Goal: Transaction & Acquisition: Book appointment/travel/reservation

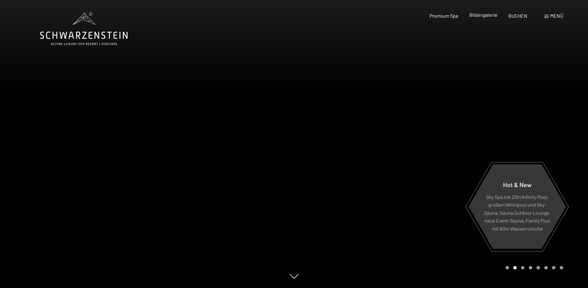
click at [482, 16] on span "Bildergalerie" at bounding box center [483, 15] width 28 height 6
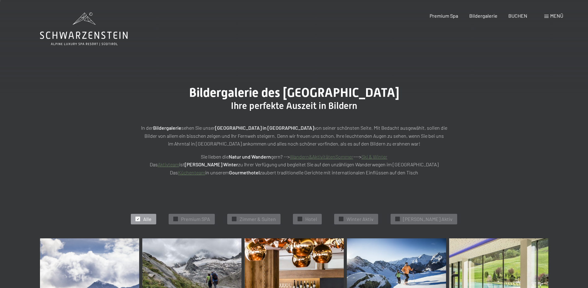
scroll to position [31, 0]
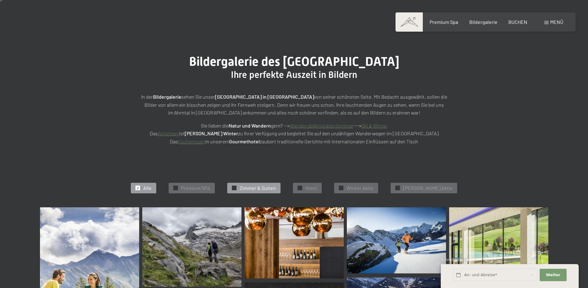
click at [259, 185] on span "Zimmer & Suiten" at bounding box center [258, 187] width 36 height 7
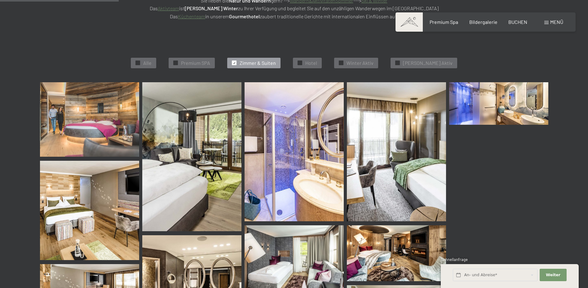
scroll to position [0, 0]
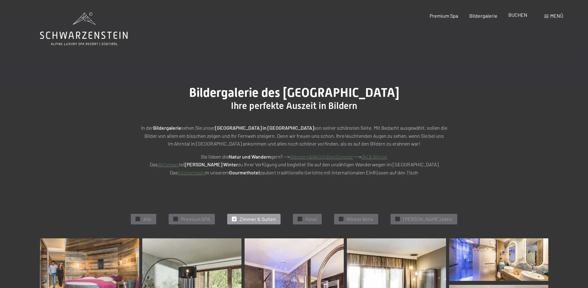
click at [521, 16] on span "BUCHEN" at bounding box center [517, 15] width 19 height 6
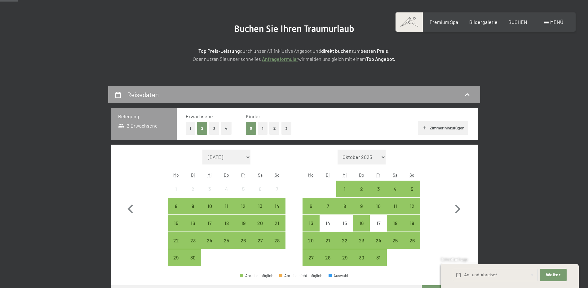
scroll to position [93, 0]
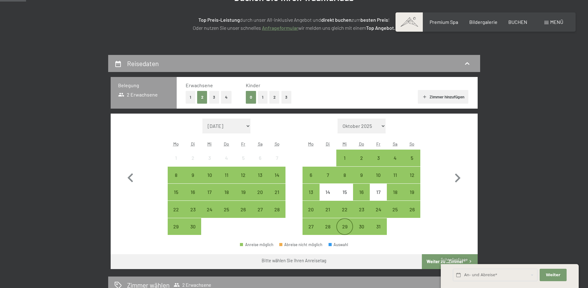
click at [348, 229] on div "29" at bounding box center [345, 232] width 16 height 16
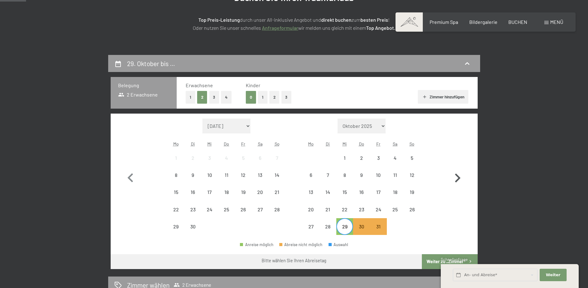
click at [458, 175] on icon "button" at bounding box center [458, 177] width 6 height 9
select select "2025-10-01"
select select "2025-11-01"
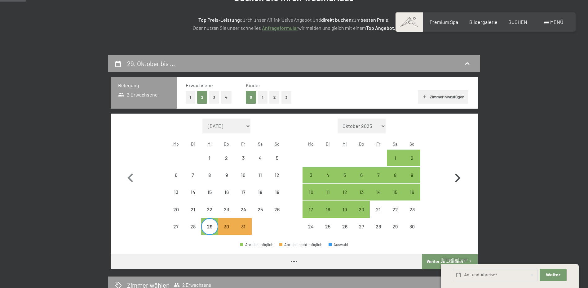
select select "2025-10-01"
select select "2025-11-01"
click at [394, 156] on div "1" at bounding box center [396, 163] width 16 height 16
select select "2025-10-01"
select select "2025-11-01"
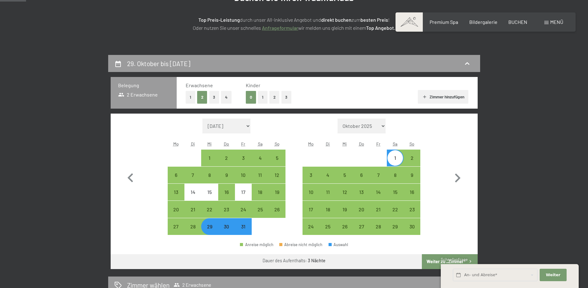
click at [435, 262] on button "Weiter zu „Zimmer“" at bounding box center [449, 261] width 55 height 15
select select "2025-10-01"
select select "2025-11-01"
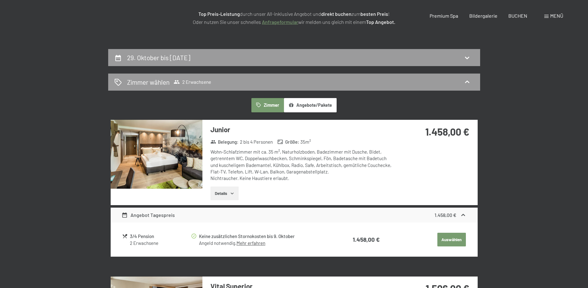
scroll to position [0, 0]
